Goal: Task Accomplishment & Management: Use online tool/utility

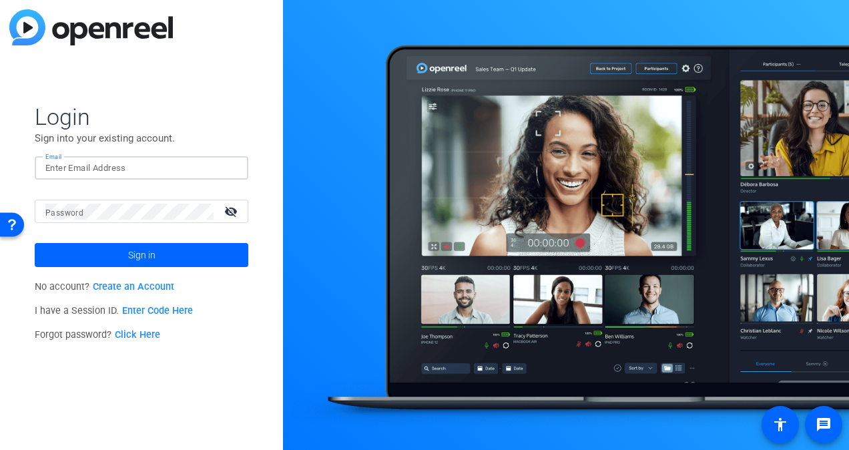
click at [127, 173] on input "Email" at bounding box center [141, 168] width 192 height 16
type input "[PERSON_NAME][EMAIL_ADDRESS][PERSON_NAME][DOMAIN_NAME]"
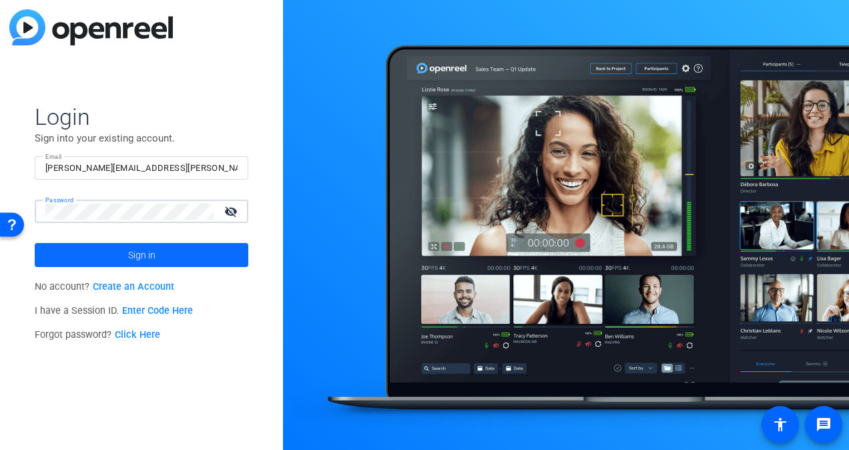
click at [150, 249] on span "Sign in" at bounding box center [141, 254] width 27 height 33
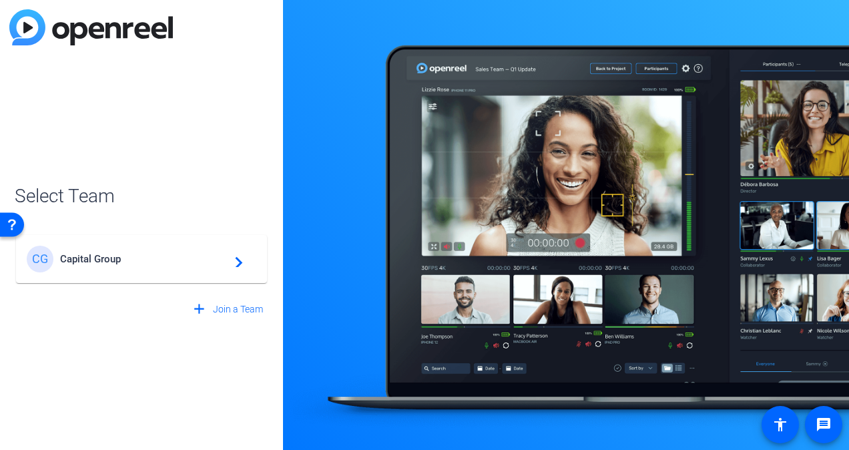
click at [138, 245] on div "CG Capital Group navigate_next" at bounding box center [141, 258] width 229 height 27
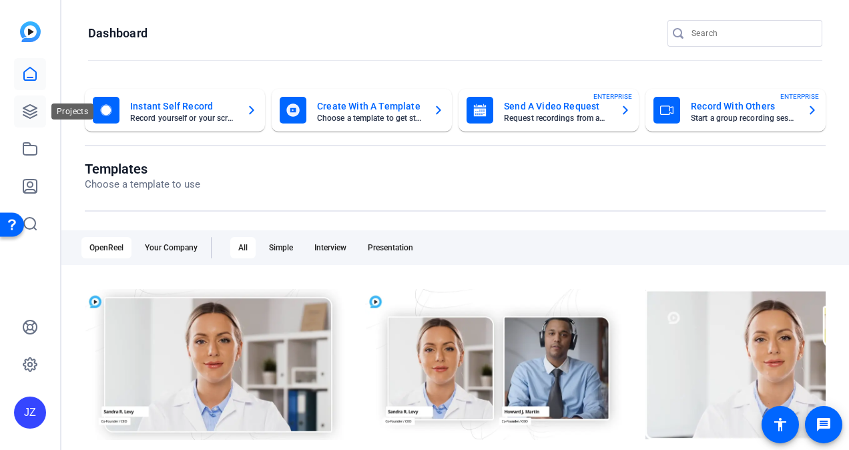
click at [29, 114] on icon at bounding box center [29, 111] width 13 height 13
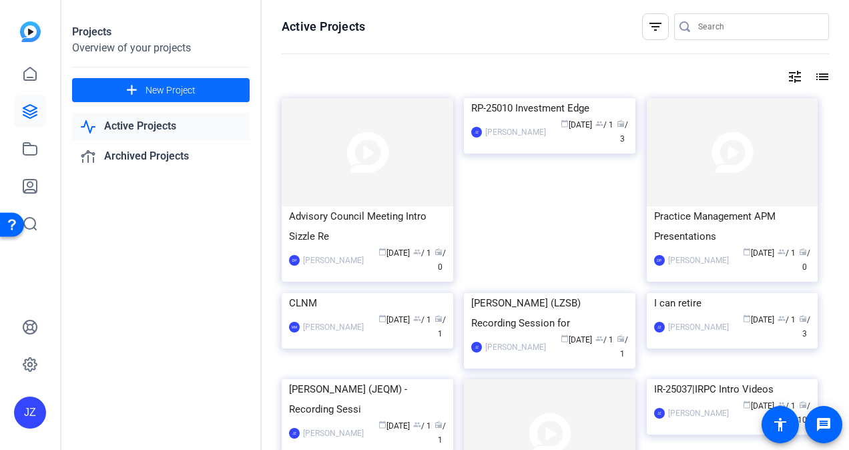
click at [134, 91] on mat-icon "add" at bounding box center [131, 90] width 17 height 17
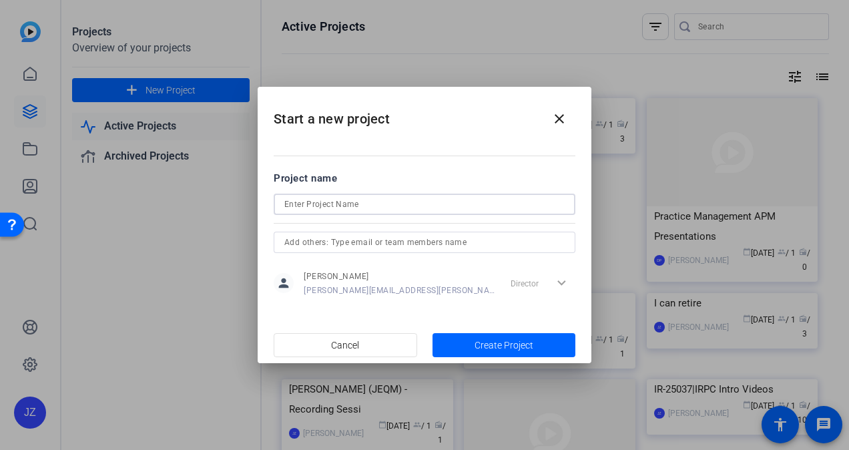
click at [378, 209] on input at bounding box center [424, 204] width 280 height 16
paste input "Remote Interview with PAW and DAIR | EACG-25010"
drag, startPoint x: 444, startPoint y: 203, endPoint x: 494, endPoint y: 203, distance: 50.0
click at [494, 203] on input "Remote Interview with PAW and DAIR | EACG-25010" at bounding box center [424, 204] width 280 height 16
click at [283, 203] on div "Remote Interview with PAW and DAIR" at bounding box center [425, 203] width 302 height 21
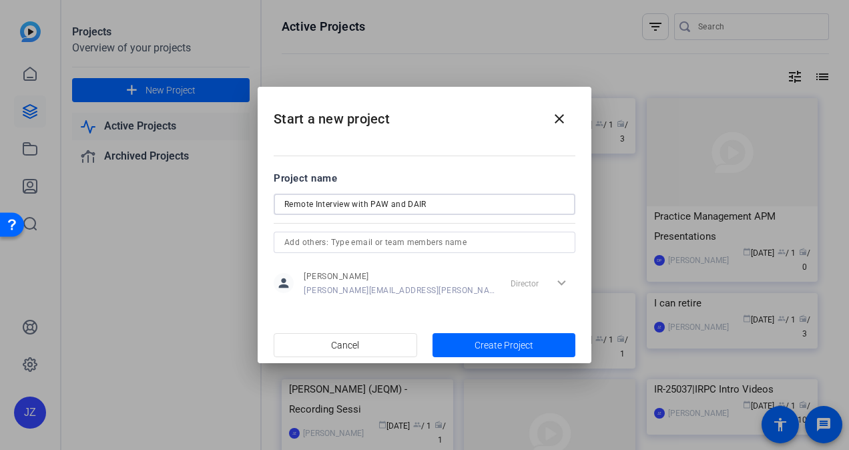
click at [284, 202] on input "Remote Interview with PAW and DAIR" at bounding box center [424, 204] width 280 height 16
paste input "| EACG-25010"
click at [289, 203] on input "| EACG-25010 Remote Interview with PAW and DAIR" at bounding box center [424, 204] width 280 height 16
type input "EACG-25010 Remote Interview with PAW and DAIR"
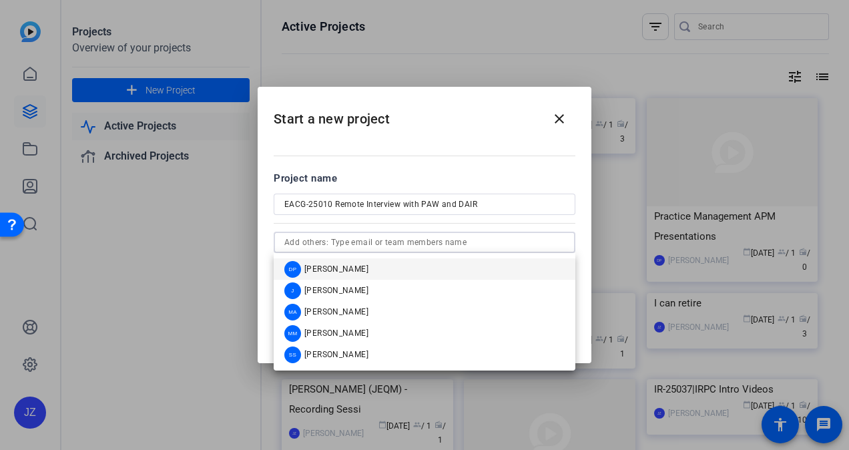
click at [332, 238] on input "text" at bounding box center [424, 242] width 280 height 16
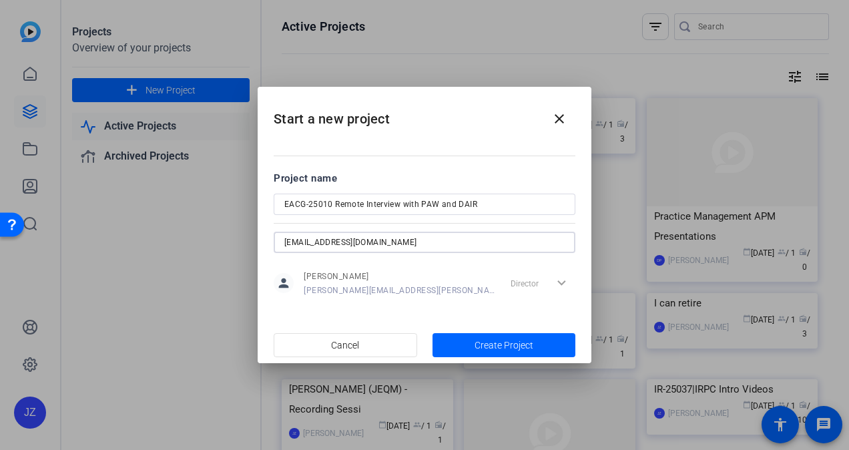
type input "PAW@capgroup.com"
click at [495, 236] on input "PAW@capgroup.com" at bounding box center [424, 242] width 280 height 16
drag, startPoint x: 384, startPoint y: 248, endPoint x: 254, endPoint y: 228, distance: 132.3
click at [254, 228] on div "Start a new project close Project name EACG-25010 Remote Interview with PAW and…" at bounding box center [424, 225] width 849 height 450
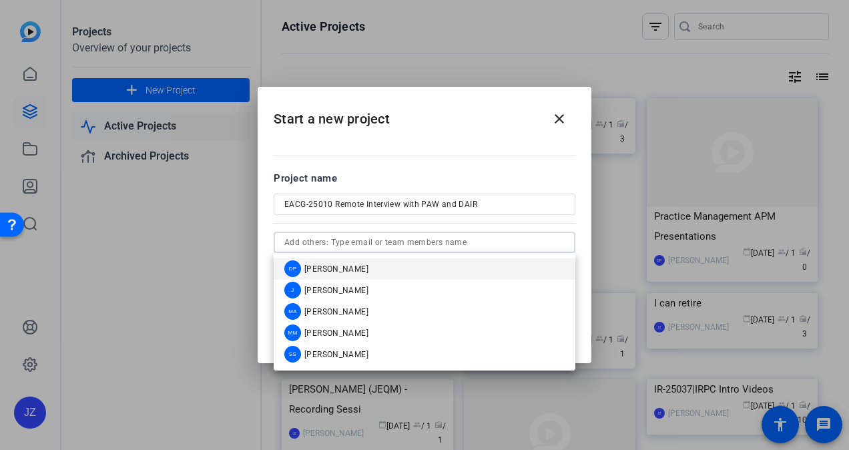
click at [416, 149] on mat-dialog-content "Project name EACG-25010 Remote Interview with PAW and DAIR person James Zagurol…" at bounding box center [425, 233] width 334 height 185
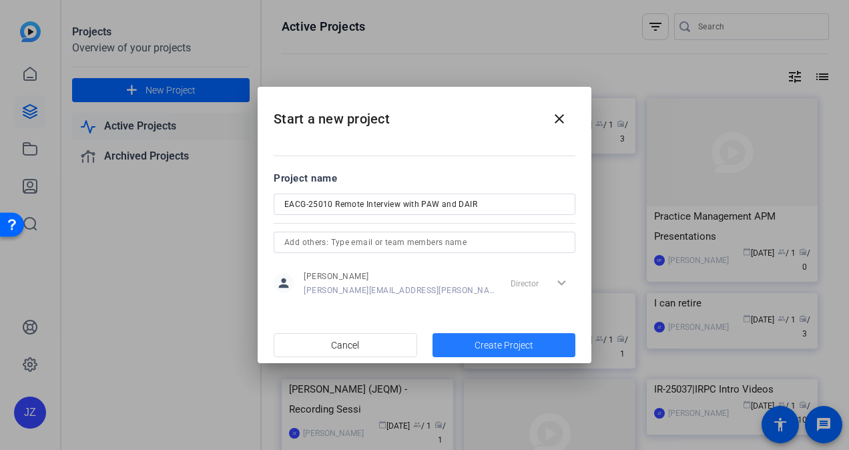
click at [488, 334] on span "button" at bounding box center [503, 345] width 143 height 32
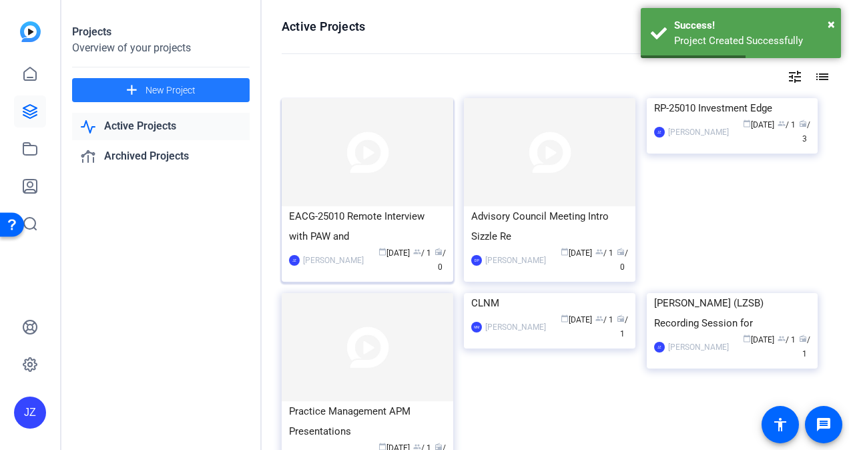
click at [366, 221] on div "EACG-25010 Remote Interview with PAW and" at bounding box center [367, 226] width 157 height 40
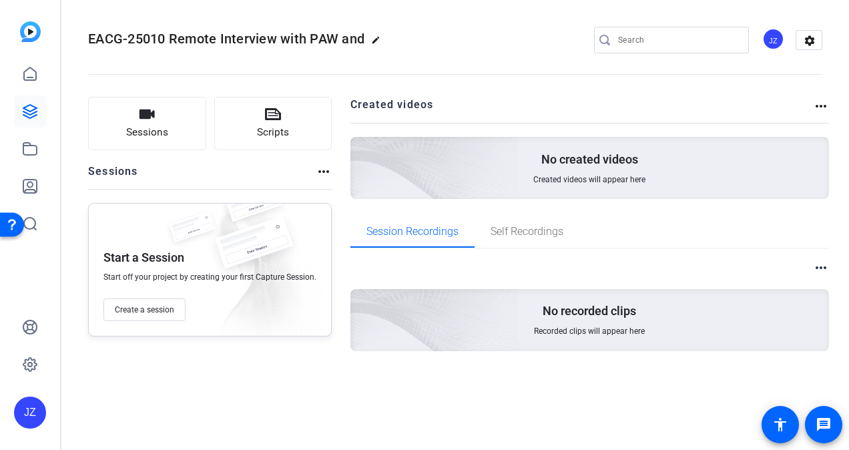
click at [316, 172] on mat-icon "more_horiz" at bounding box center [324, 171] width 16 height 16
click at [408, 82] on div at bounding box center [424, 225] width 849 height 450
click at [158, 125] on span "Sessions" at bounding box center [147, 132] width 42 height 15
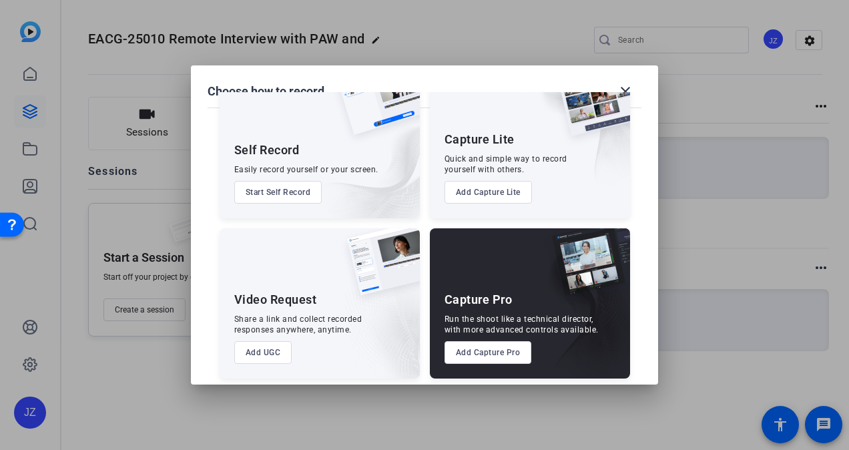
scroll to position [57, 0]
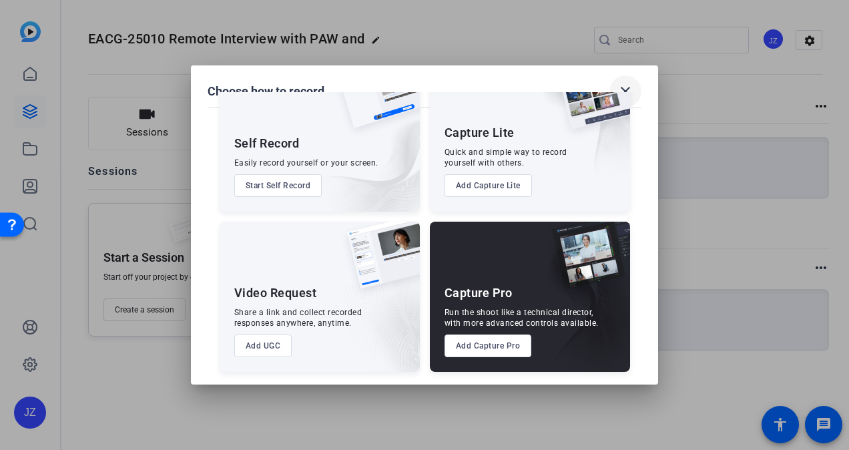
click at [624, 85] on mat-icon "close" at bounding box center [625, 91] width 16 height 16
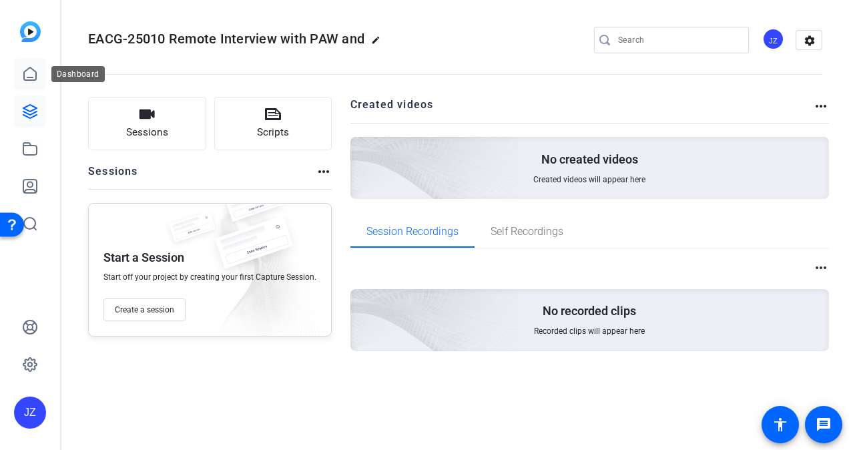
click at [31, 62] on link at bounding box center [30, 74] width 32 height 32
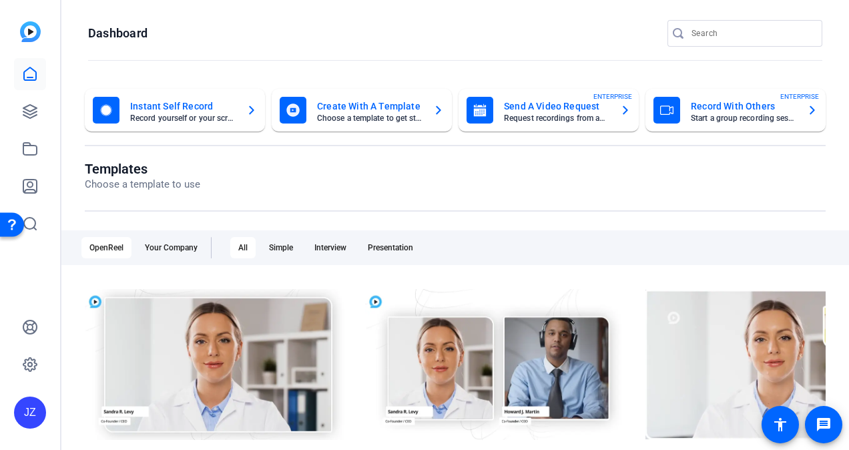
click at [722, 107] on mat-card-title "Record With Others" at bounding box center [742, 106] width 105 height 16
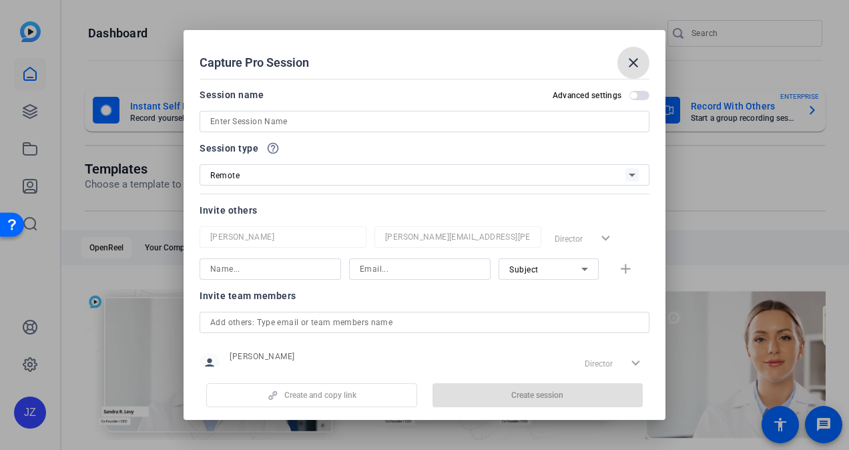
click at [378, 115] on input at bounding box center [424, 121] width 428 height 16
paste input "| EACG-25010"
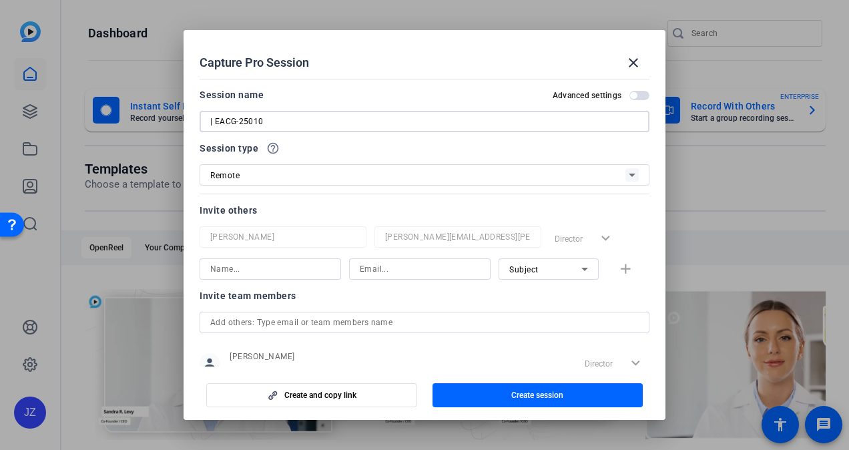
drag, startPoint x: 210, startPoint y: 117, endPoint x: 191, endPoint y: 115, distance: 19.5
click at [191, 115] on mat-dialog-content "Session name Advanced settings | EACG-25010 Session type help_outline Remote In…" at bounding box center [424, 219] width 482 height 292
click at [271, 117] on input "EACG-25010" at bounding box center [424, 121] width 428 height 16
paste input "Remote Interview with PAW and DAIR"
type input "EACG-25010 Remote Interview with PAW and DAIR"
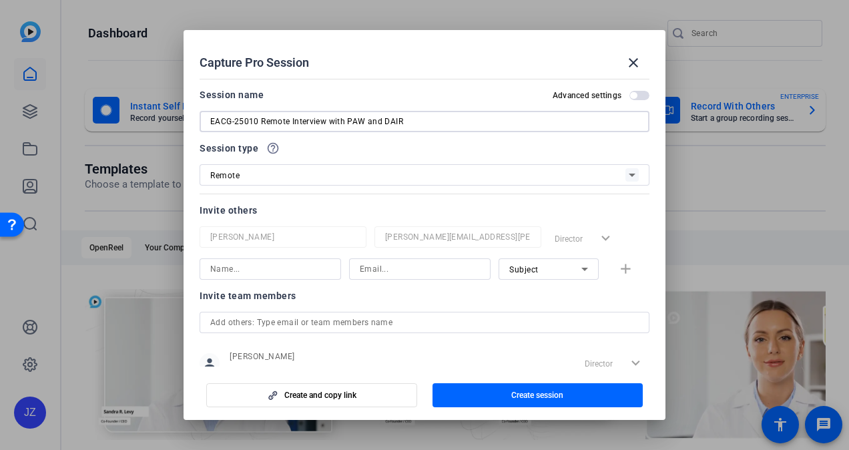
click at [304, 262] on input at bounding box center [270, 269] width 120 height 16
type input "paw"
click at [376, 264] on input at bounding box center [420, 269] width 120 height 16
type input "[EMAIL_ADDRESS][DOMAIN_NAME]"
click at [626, 277] on mat-icon "add" at bounding box center [625, 269] width 17 height 17
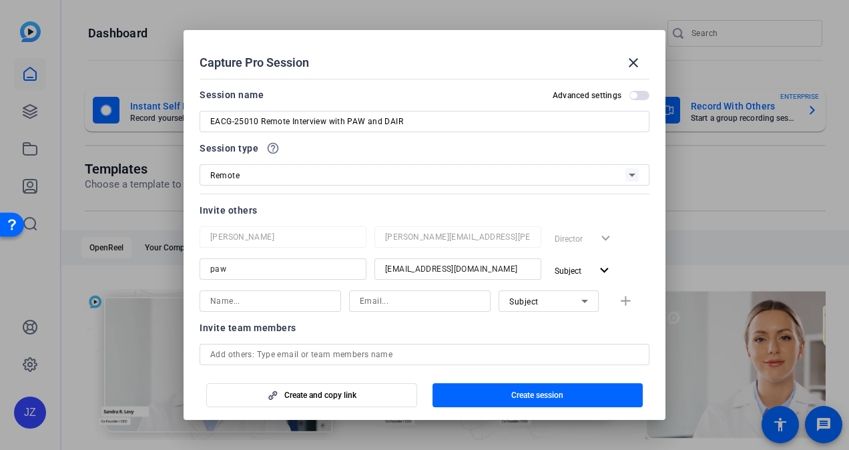
click at [292, 301] on input at bounding box center [270, 301] width 120 height 16
drag, startPoint x: 295, startPoint y: 301, endPoint x: 137, endPoint y: 287, distance: 158.1
click at [137, 287] on div "Capture Pro Session close Session name Advanced settings EACG-25010 Remote Inte…" at bounding box center [424, 225] width 849 height 450
type input "[EMAIL_ADDRESS][DOMAIN_NAME]"
drag, startPoint x: 362, startPoint y: 309, endPoint x: 367, endPoint y: 303, distance: 7.6
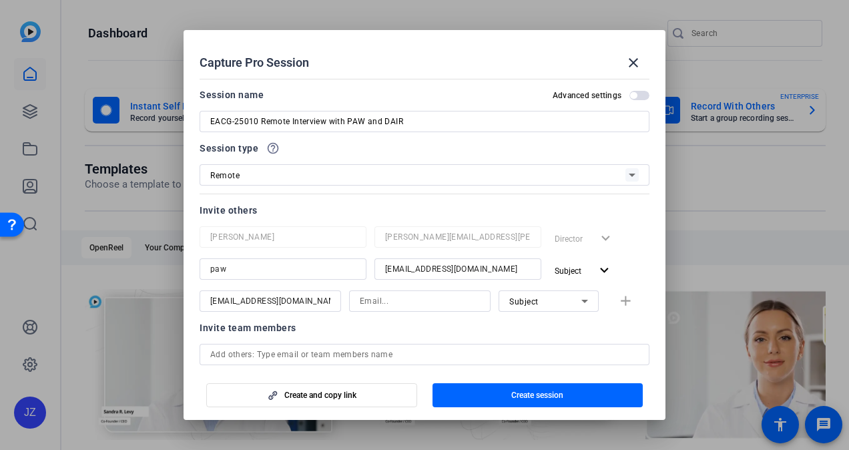
click at [366, 304] on div at bounding box center [420, 300] width 120 height 21
click at [370, 303] on input at bounding box center [420, 301] width 120 height 16
paste input "[EMAIL_ADDRESS][DOMAIN_NAME]"
type input "[EMAIL_ADDRESS][DOMAIN_NAME]"
drag, startPoint x: 292, startPoint y: 303, endPoint x: 173, endPoint y: 276, distance: 121.7
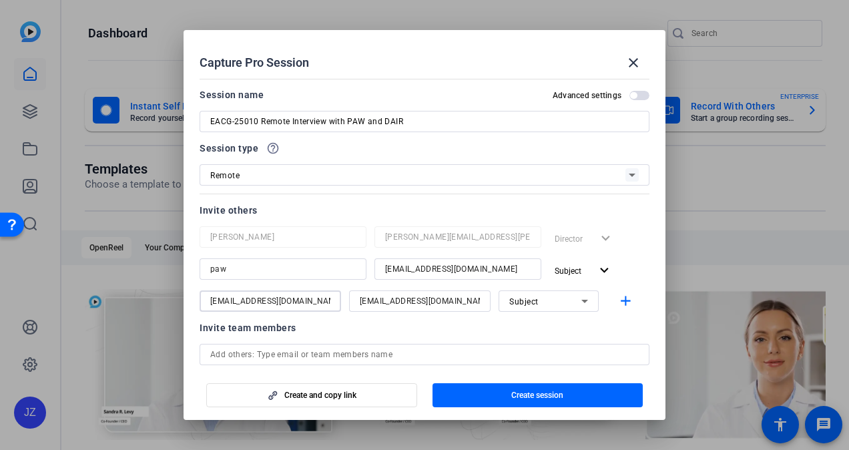
click at [173, 276] on div "Capture Pro Session close Session name Advanced settings EACG-25010 Remote Inte…" at bounding box center [424, 225] width 849 height 450
type input "dair"
click at [356, 326] on div at bounding box center [419, 319] width 141 height 15
click at [626, 299] on mat-icon "add" at bounding box center [625, 301] width 17 height 17
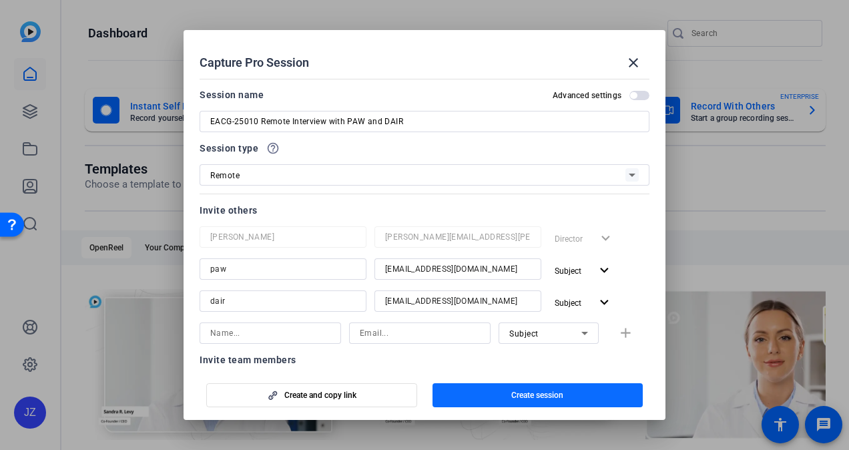
click at [497, 390] on span "button" at bounding box center [537, 395] width 211 height 32
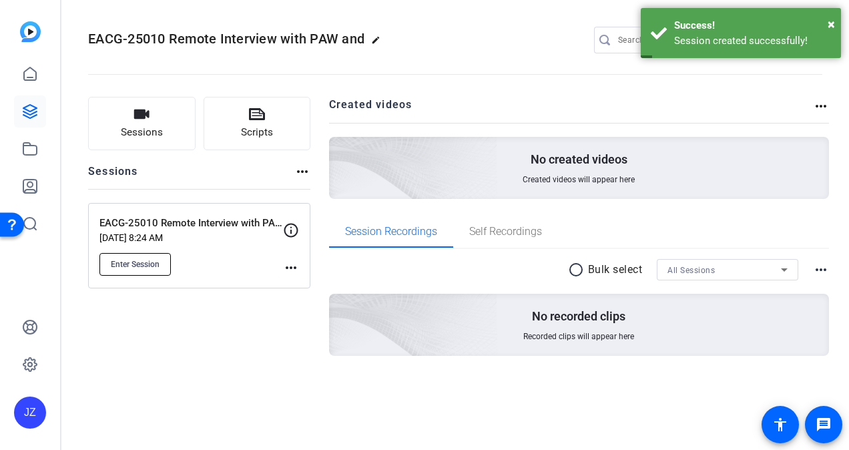
click at [132, 259] on span "Enter Session" at bounding box center [135, 264] width 49 height 11
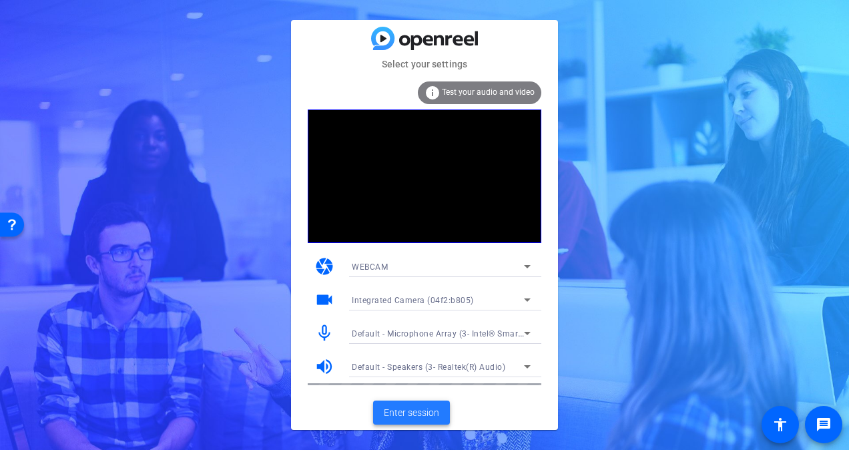
click at [416, 406] on span "Enter session" at bounding box center [411, 413] width 55 height 14
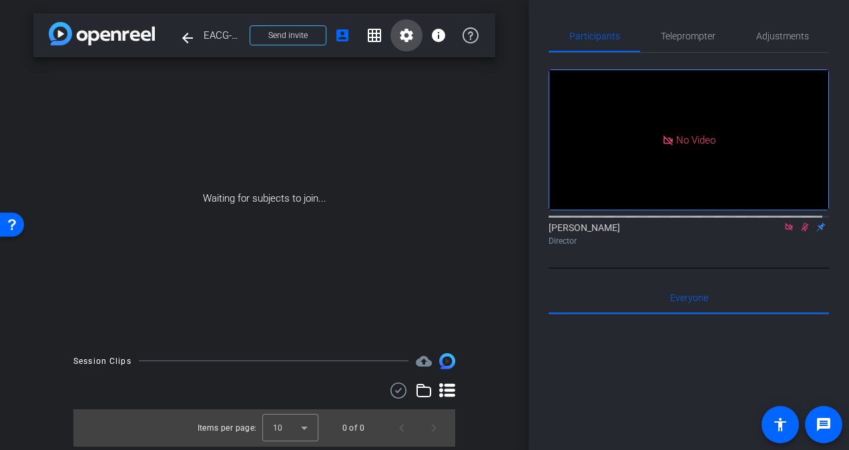
click at [414, 36] on mat-icon "settings" at bounding box center [406, 35] width 16 height 16
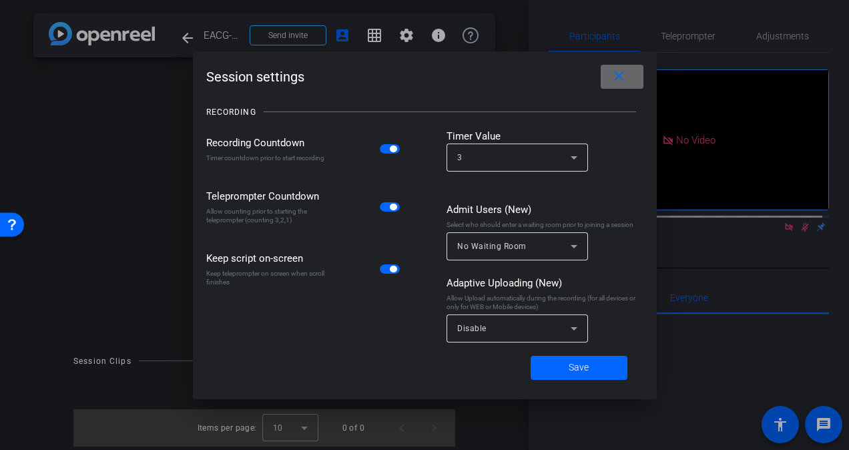
click at [623, 71] on mat-icon "close" at bounding box center [618, 76] width 17 height 17
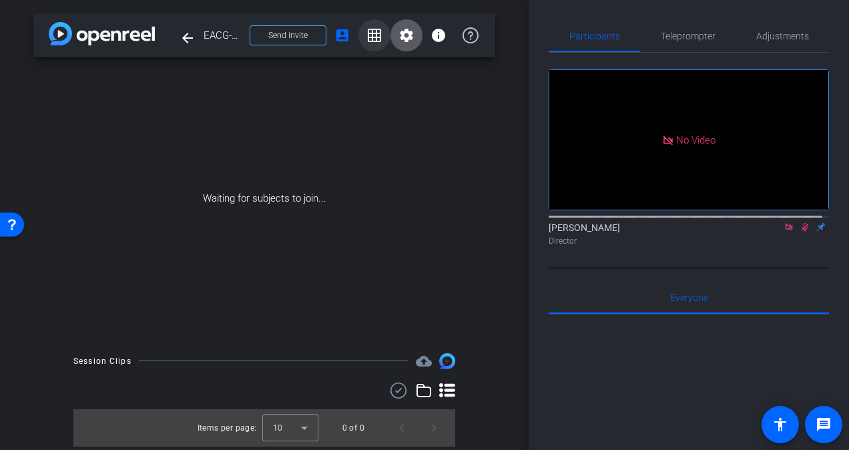
click at [370, 43] on mat-icon "grid_on" at bounding box center [374, 35] width 16 height 16
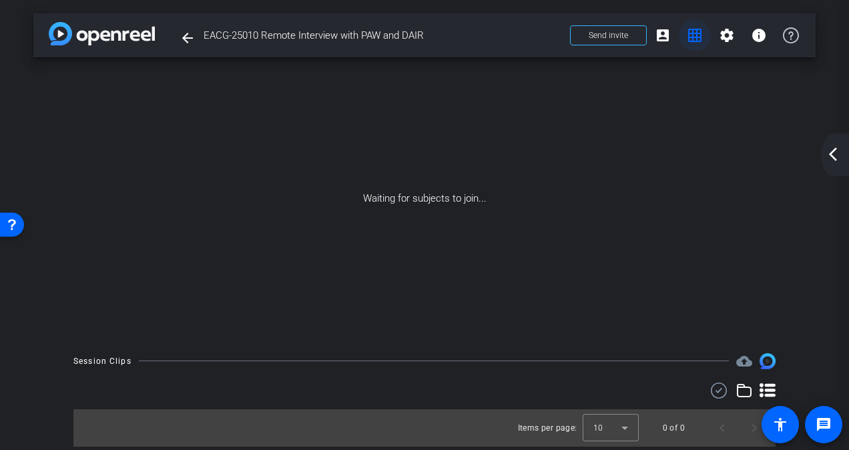
click at [700, 35] on mat-icon "grid_on" at bounding box center [694, 35] width 16 height 16
click at [829, 165] on div "arrow_back_ios_new arrow_forward_ios" at bounding box center [835, 154] width 28 height 43
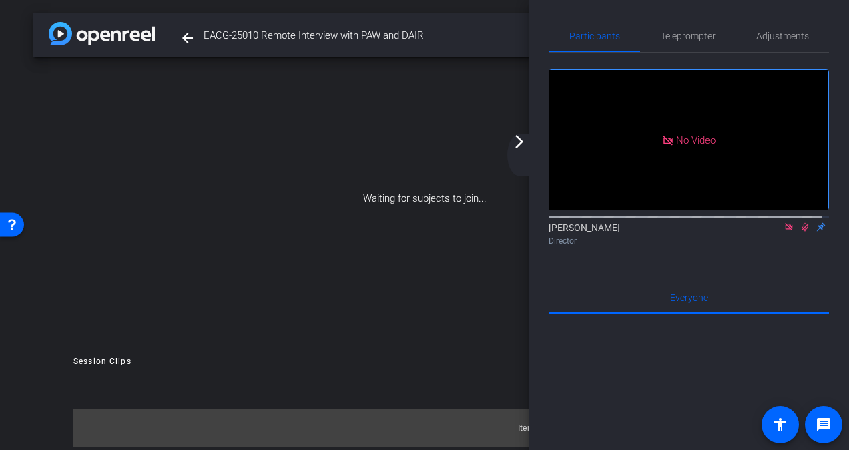
click at [524, 147] on mat-icon "arrow_forward_ios" at bounding box center [519, 141] width 16 height 16
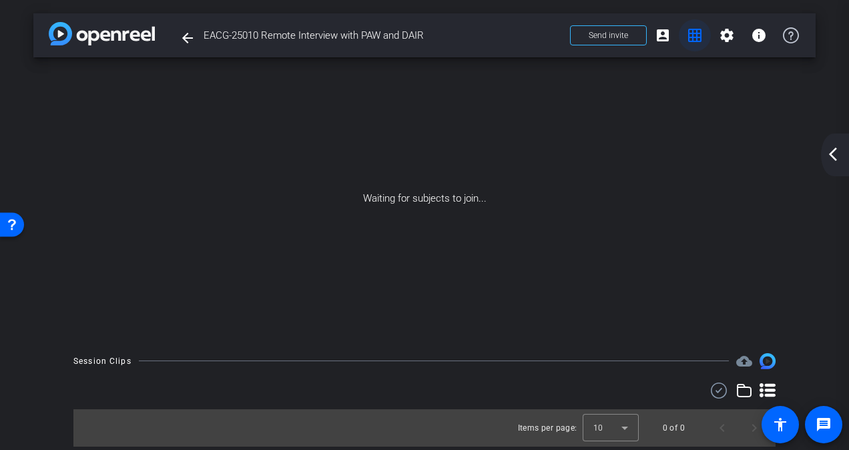
click at [695, 36] on mat-icon "grid_on" at bounding box center [694, 35] width 16 height 16
click at [666, 33] on mat-icon "account_box" at bounding box center [662, 35] width 16 height 16
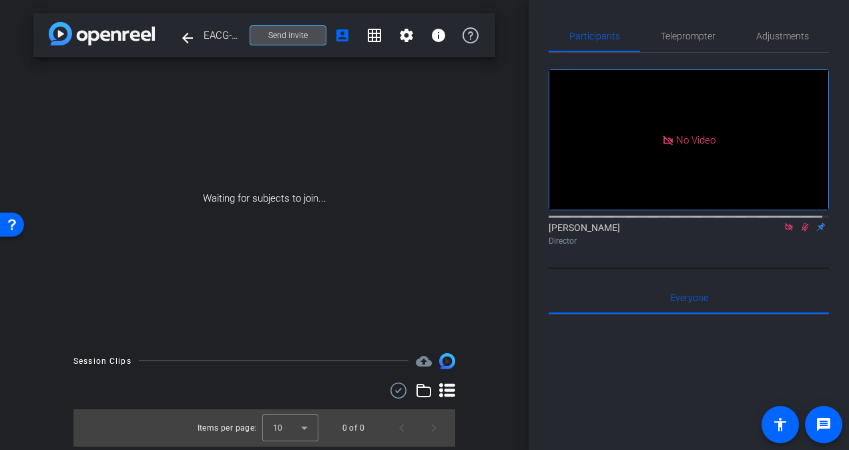
click at [309, 39] on span at bounding box center [287, 35] width 75 height 32
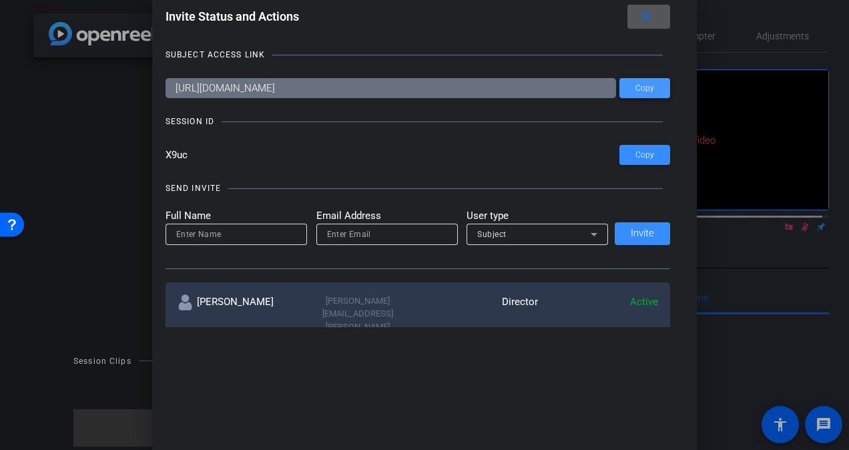
click at [635, 87] on span "Copy" at bounding box center [644, 88] width 19 height 10
click at [653, 25] on span at bounding box center [648, 17] width 43 height 32
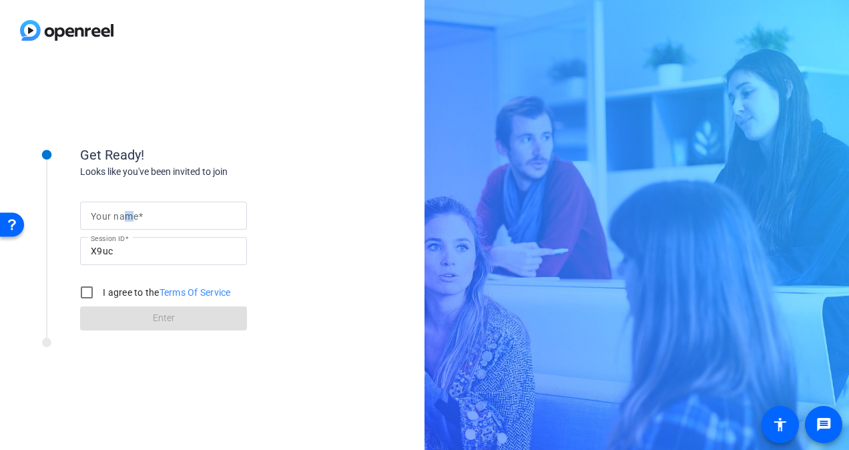
click at [129, 217] on mat-label "Your name" at bounding box center [114, 216] width 47 height 11
click at [129, 217] on input "Your name" at bounding box center [163, 215] width 145 height 16
type input "test"
click at [93, 288] on input "I agree to the Terms Of Service" at bounding box center [86, 292] width 27 height 27
checkbox input "true"
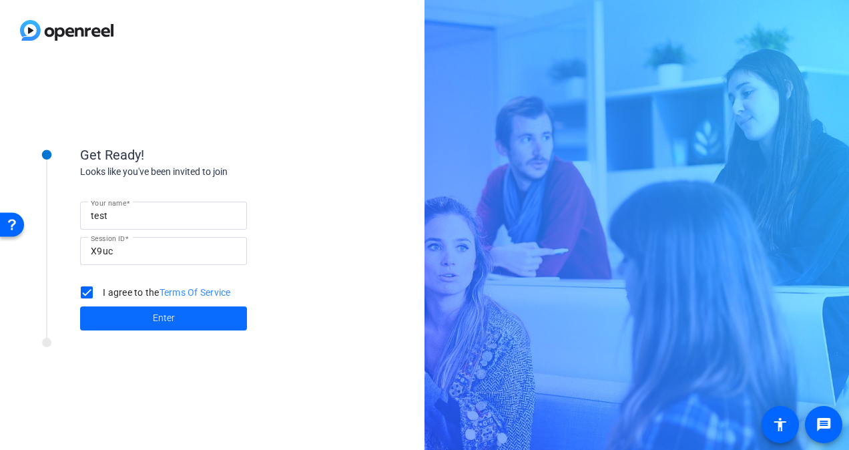
click at [113, 315] on span at bounding box center [163, 318] width 167 height 32
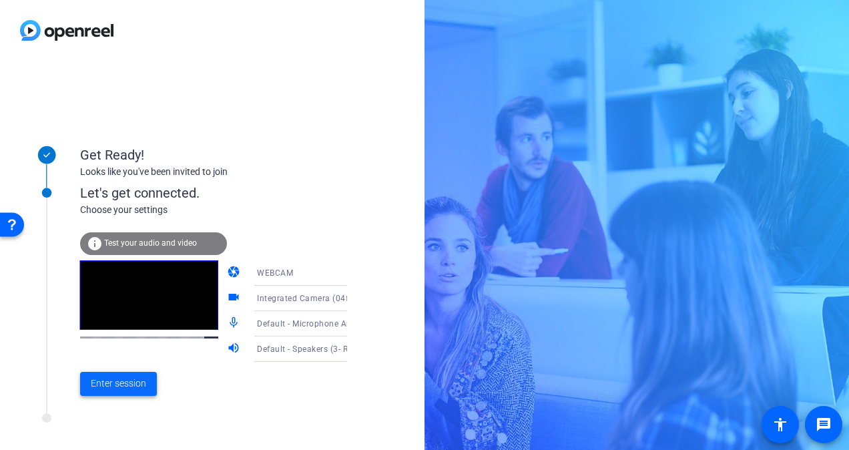
click at [143, 386] on span "Enter session" at bounding box center [118, 383] width 55 height 14
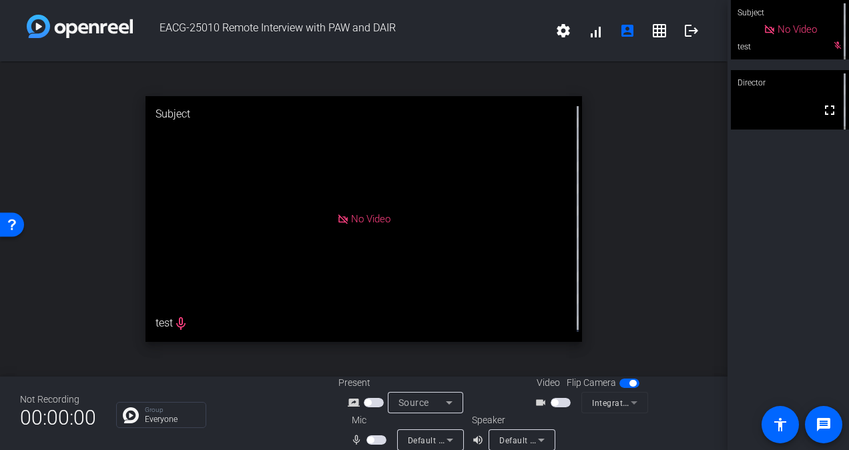
click at [181, 323] on div "No Video" at bounding box center [363, 218] width 436 height 245
drag, startPoint x: 719, startPoint y: 246, endPoint x: 722, endPoint y: 263, distance: 16.9
click at [722, 263] on div "EACG-25010 Remote Interview with PAW and DAIR settings signal_cellular_alt acco…" at bounding box center [363, 225] width 727 height 450
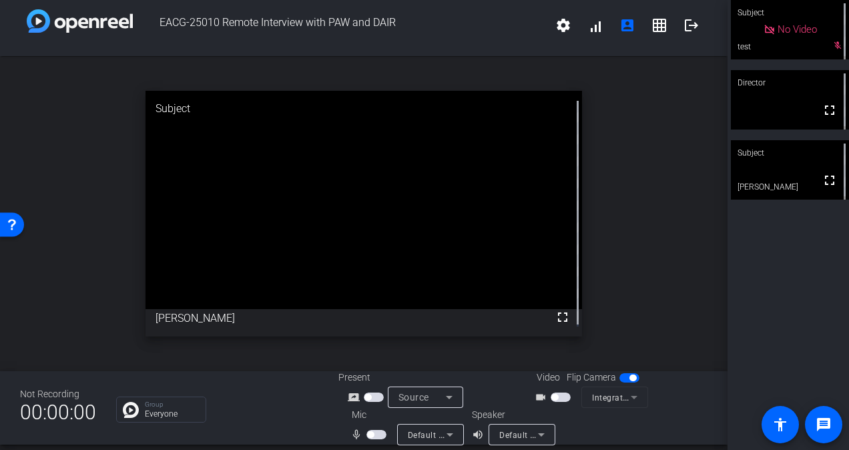
scroll to position [15, 0]
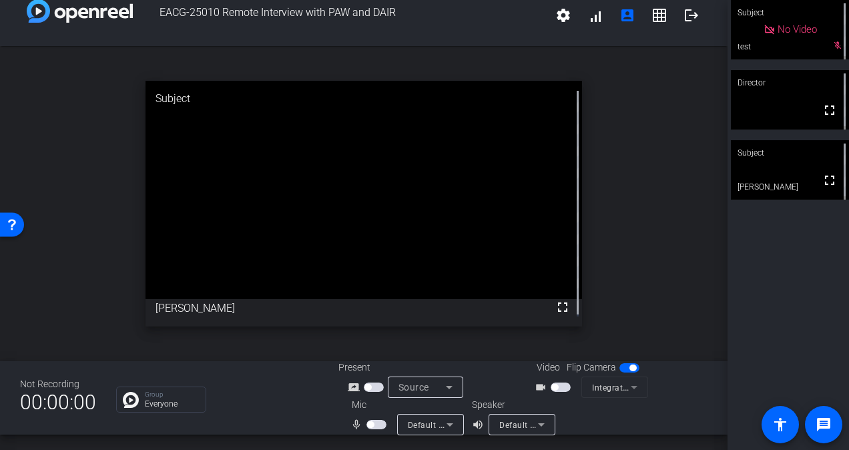
click at [831, 47] on div "No Video" at bounding box center [789, 29] width 118 height 59
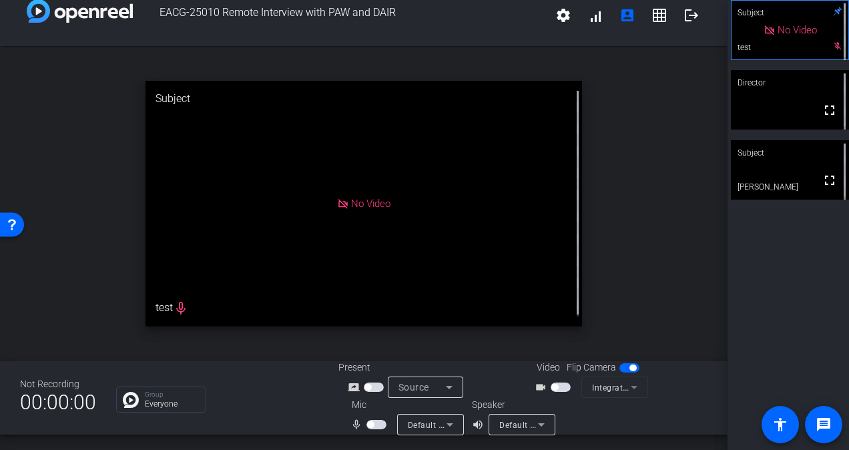
click at [372, 422] on span "button" at bounding box center [376, 424] width 20 height 9
click at [788, 171] on video at bounding box center [789, 169] width 118 height 59
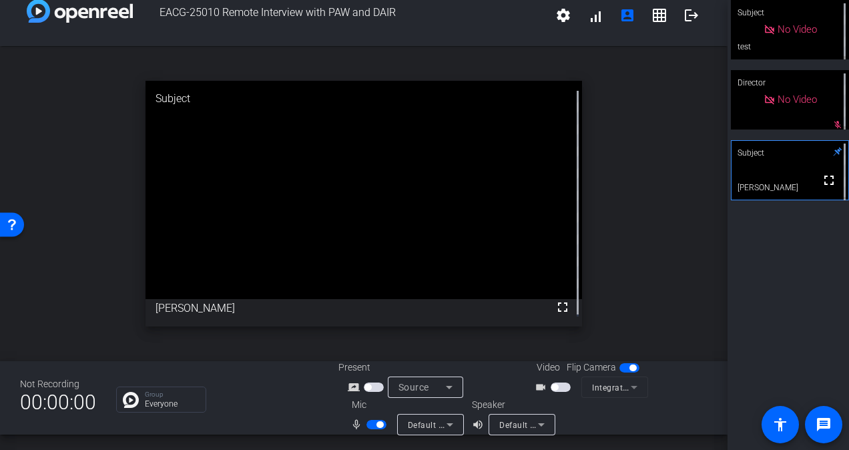
click at [377, 424] on span "button" at bounding box center [379, 424] width 7 height 7
click at [372, 424] on span "button" at bounding box center [376, 424] width 20 height 9
click at [375, 424] on span "button" at bounding box center [376, 424] width 20 height 9
click at [376, 424] on span "button" at bounding box center [379, 424] width 7 height 7
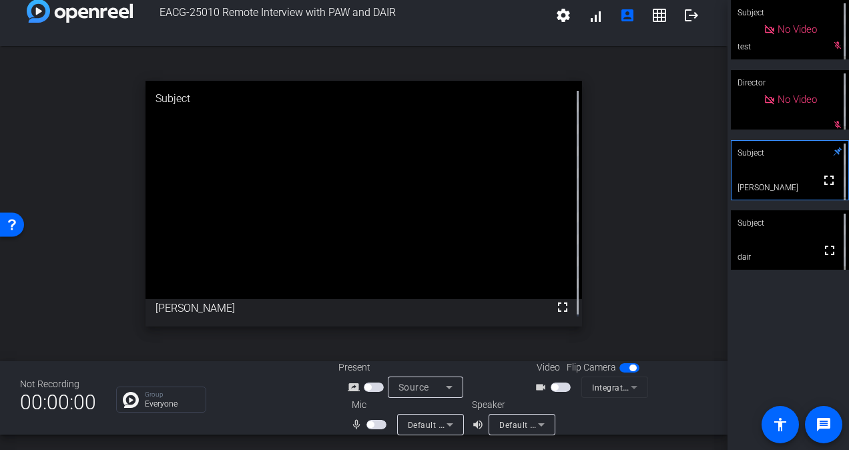
click at [783, 245] on video at bounding box center [789, 239] width 118 height 59
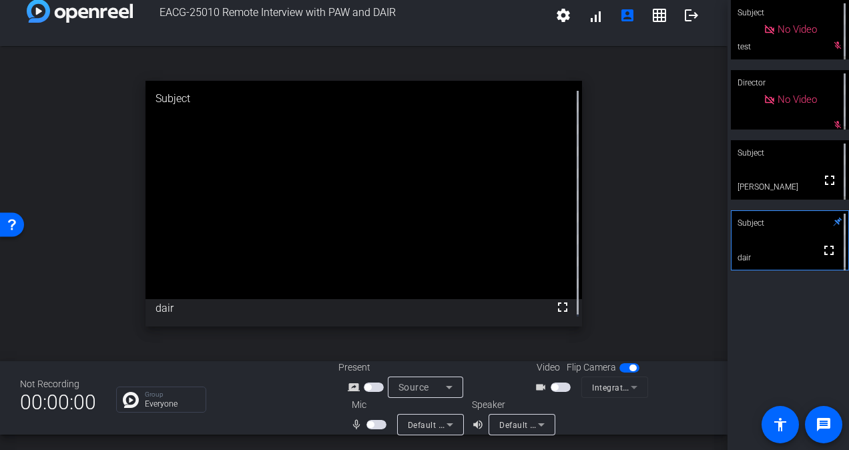
click at [362, 422] on mat-icon "mic_none" at bounding box center [358, 424] width 16 height 16
click at [370, 422] on span "button" at bounding box center [370, 424] width 7 height 7
click at [372, 426] on span "button" at bounding box center [376, 424] width 20 height 9
